Goal: Task Accomplishment & Management: Use online tool/utility

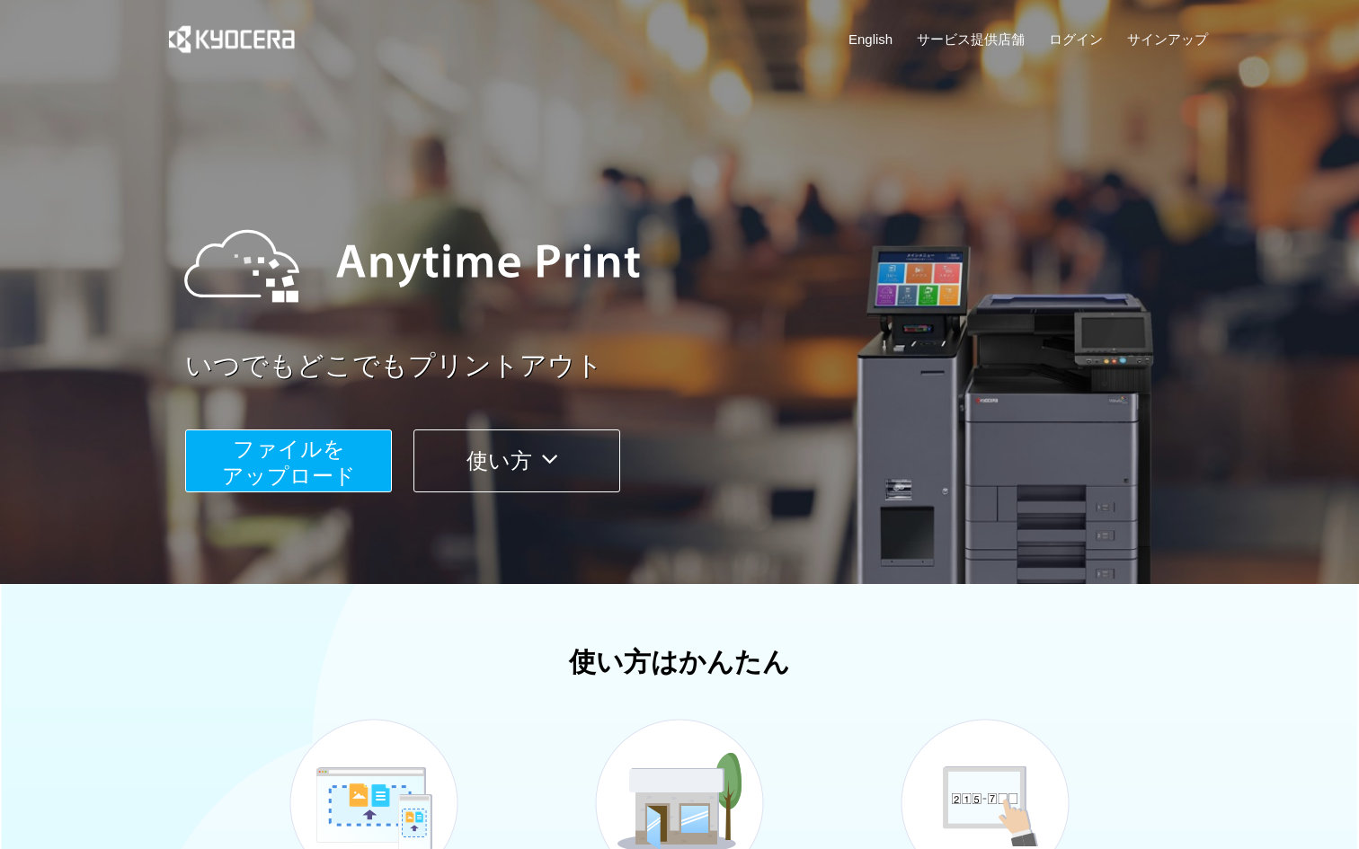
click at [332, 460] on button "ファイルを ​​アップロード" at bounding box center [288, 461] width 207 height 63
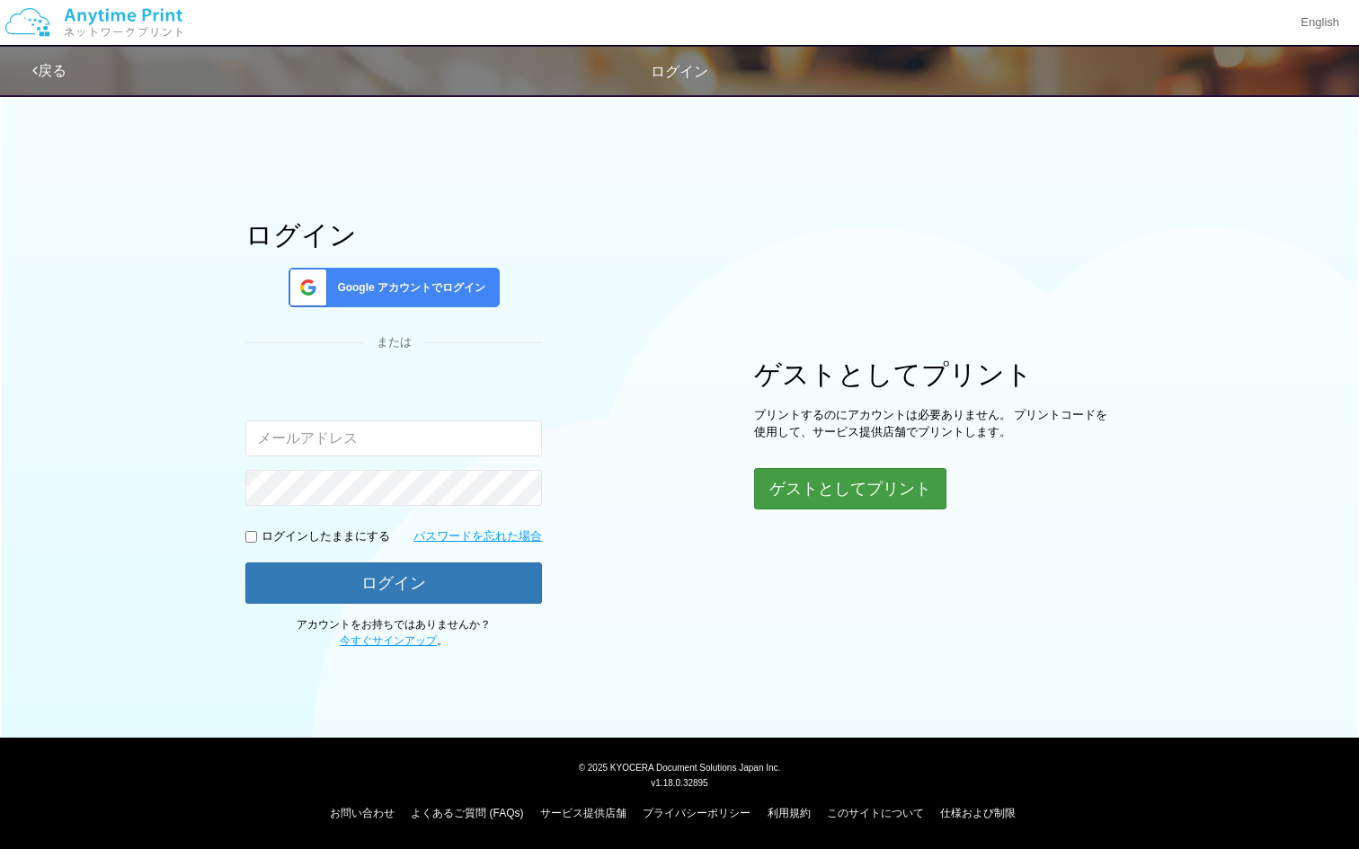
click at [865, 483] on button "ゲストとしてプリント" at bounding box center [850, 488] width 192 height 41
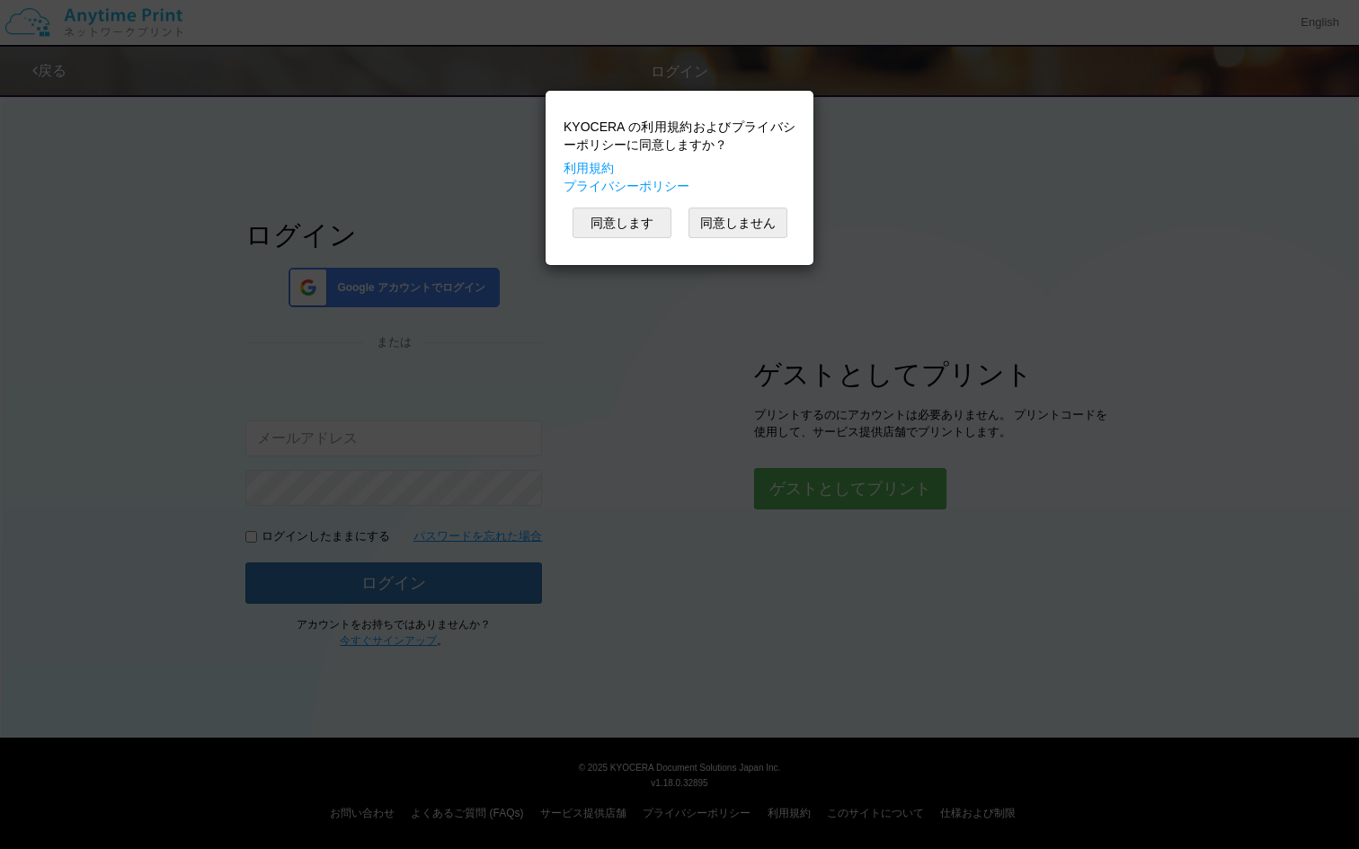
click at [621, 207] on div "KYOCERA の利用規約およびプライバシーポリシーに同意しますか？ 利用規約 プライバシーポリシー 同意します 同意しません" at bounding box center [679, 178] width 250 height 156
click at [621, 217] on button "同意します" at bounding box center [621, 223] width 99 height 31
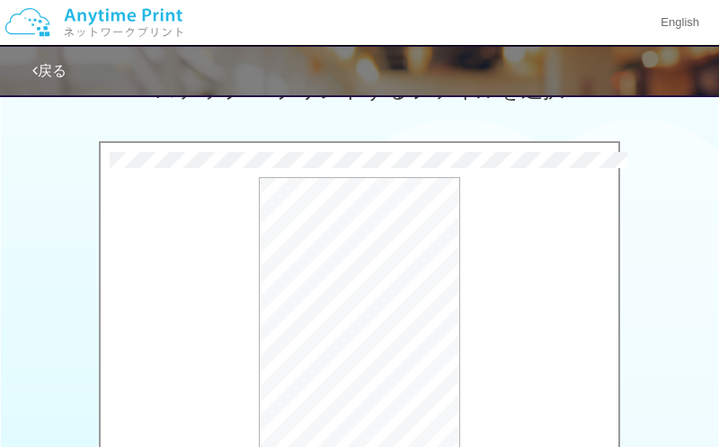
scroll to position [615, 0]
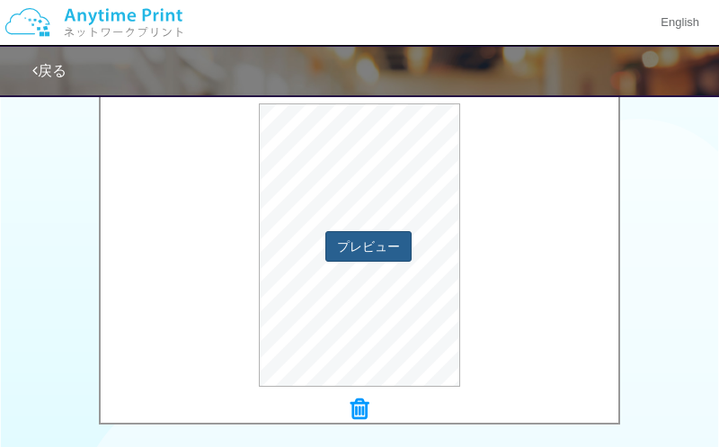
click at [394, 249] on button "プレビュー" at bounding box center [368, 246] width 86 height 31
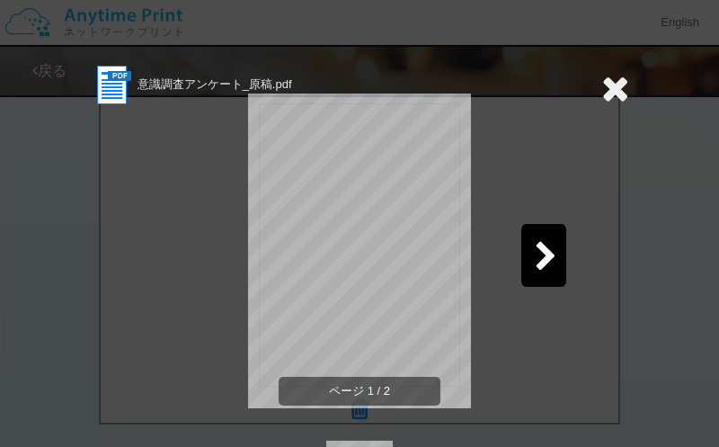
click at [542, 253] on icon at bounding box center [546, 257] width 22 height 31
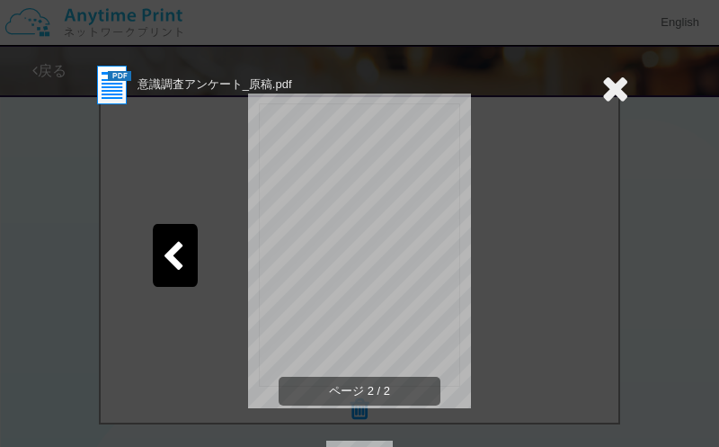
click at [603, 90] on icon at bounding box center [615, 88] width 28 height 36
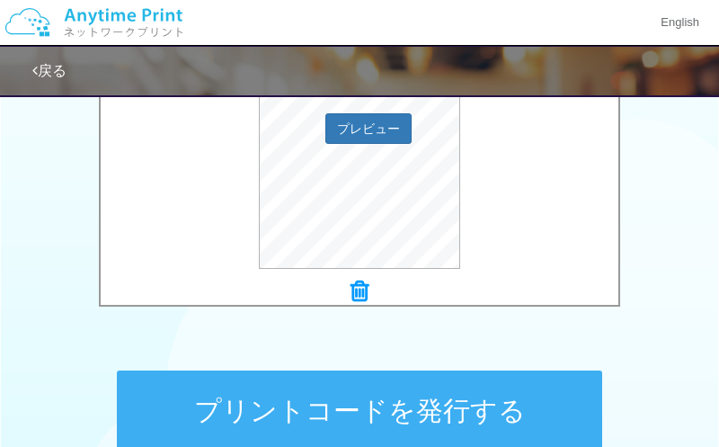
scroll to position [913, 0]
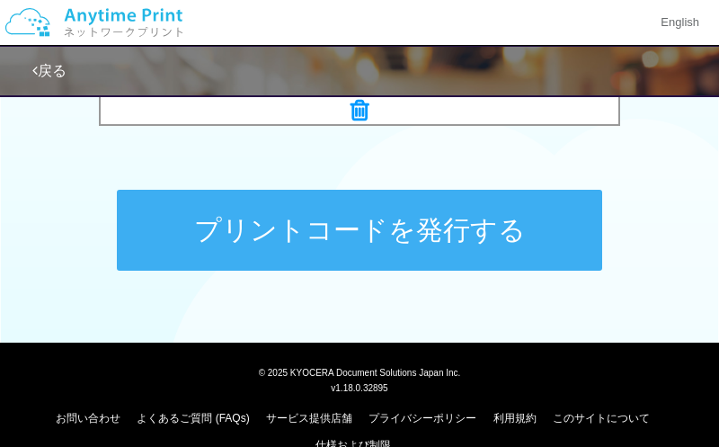
click at [456, 246] on button "プリントコードを発行する" at bounding box center [359, 230] width 485 height 81
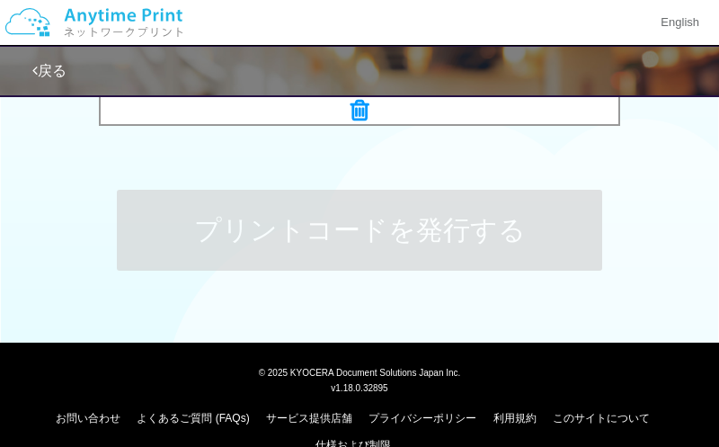
scroll to position [0, 0]
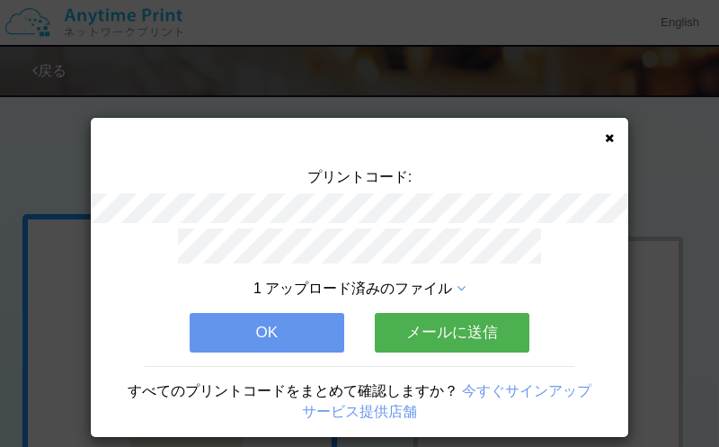
click at [297, 326] on button "OK" at bounding box center [267, 333] width 155 height 40
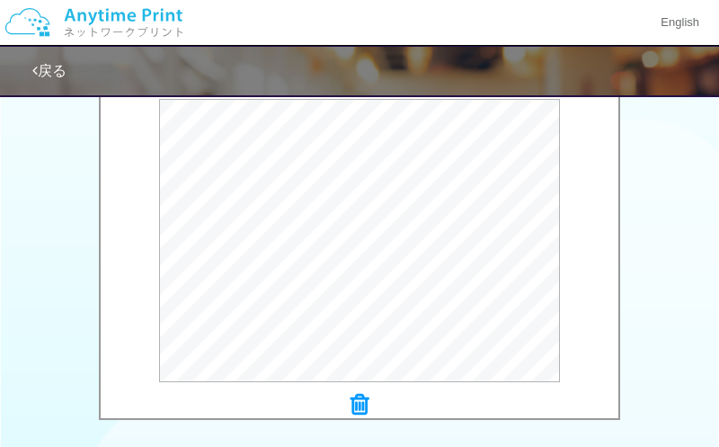
scroll to position [633, 0]
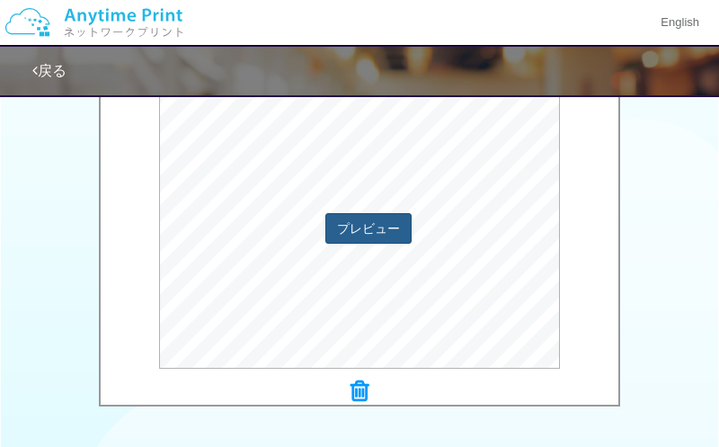
click at [369, 231] on button "プレビュー" at bounding box center [368, 228] width 86 height 31
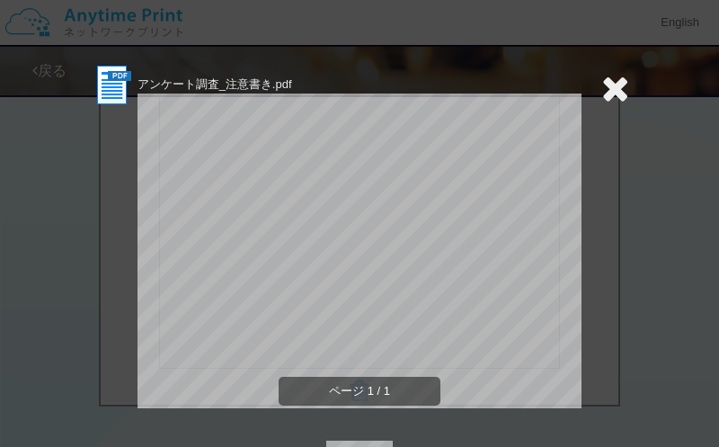
scroll to position [0, 0]
click at [613, 90] on icon at bounding box center [615, 88] width 28 height 36
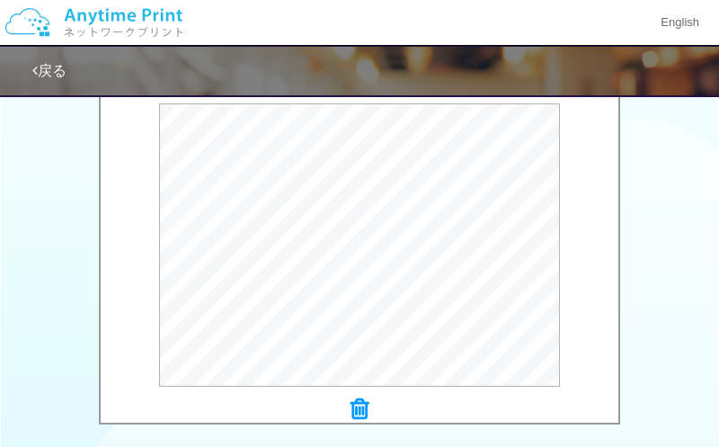
scroll to position [834, 0]
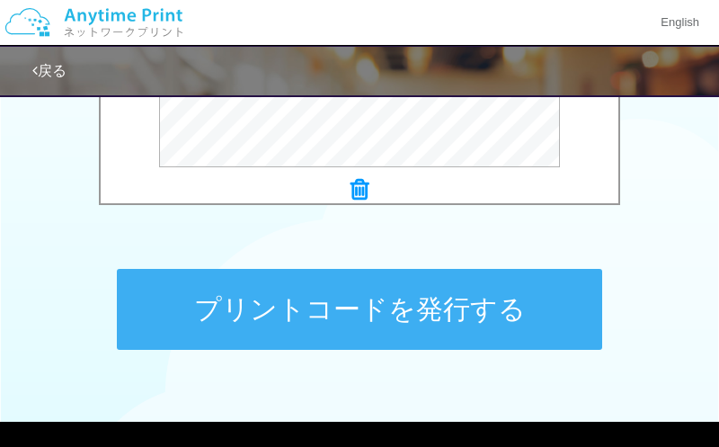
click at [353, 190] on icon at bounding box center [359, 189] width 18 height 23
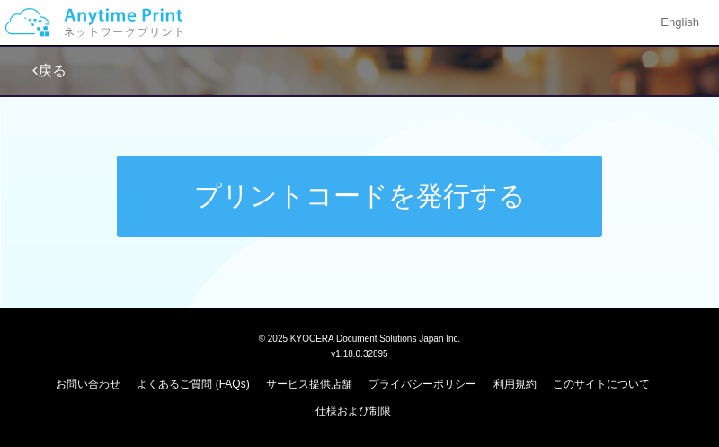
scroll to position [946, 0]
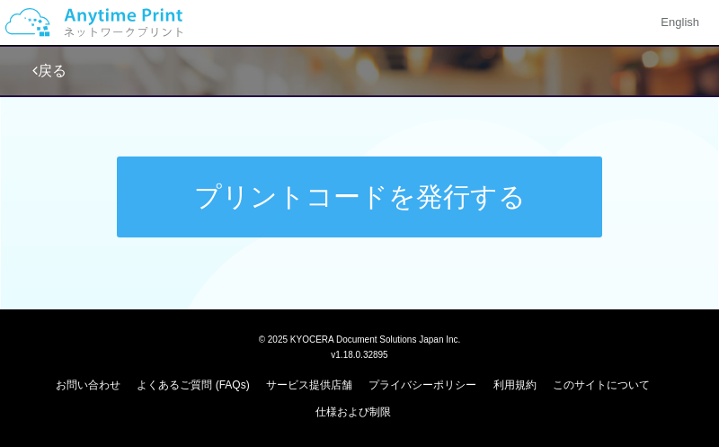
click at [330, 211] on button "プリントコードを発行する" at bounding box center [359, 196] width 485 height 81
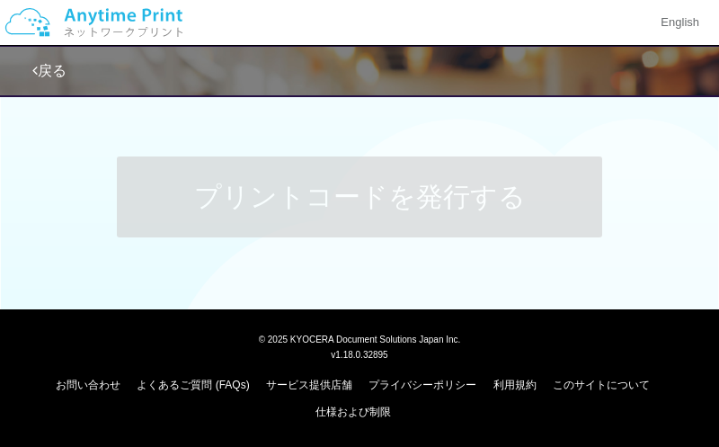
scroll to position [0, 0]
